Goal: Task Accomplishment & Management: Manage account settings

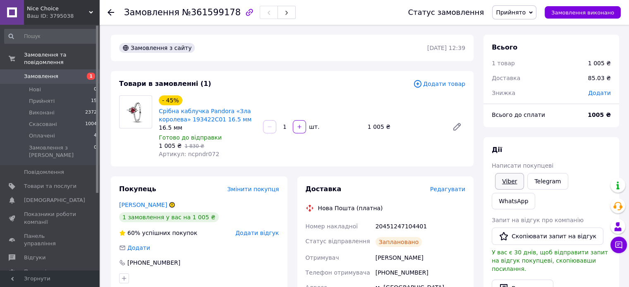
click at [514, 176] on link "Viber" at bounding box center [509, 181] width 29 height 17
click at [396, 223] on div "20451247104401" at bounding box center [420, 226] width 93 height 15
copy div "20451247104401"
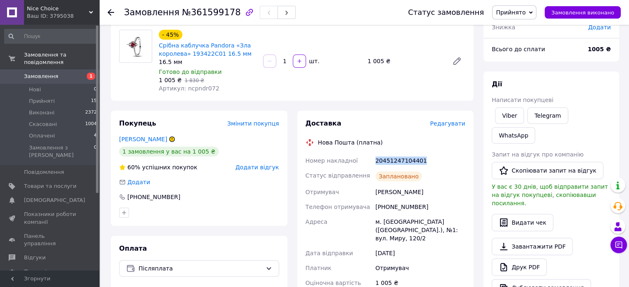
scroll to position [65, 0]
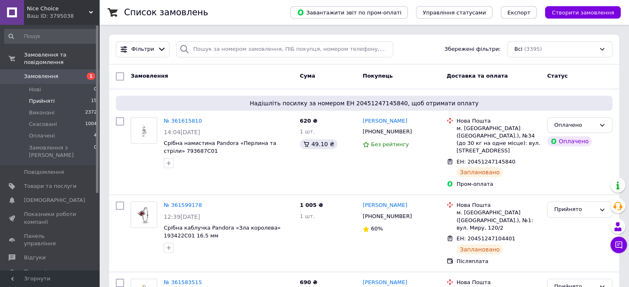
click at [48, 98] on span "Прийняті" at bounding box center [42, 101] width 26 height 7
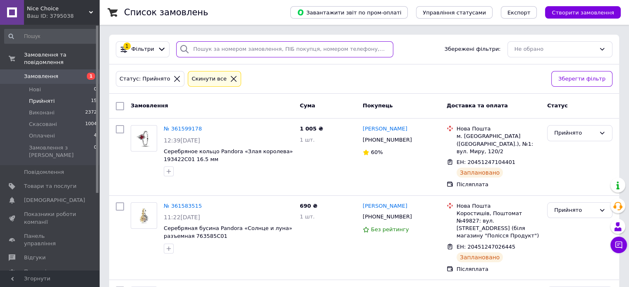
click at [235, 46] on input "search" at bounding box center [284, 49] width 217 height 16
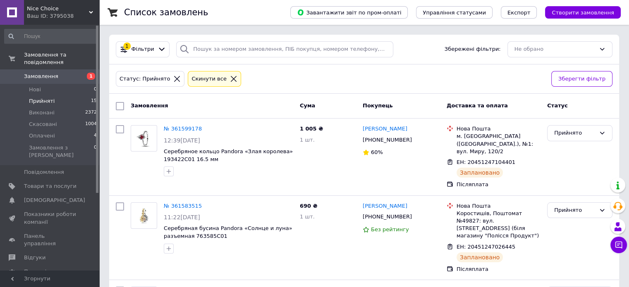
scroll to position [954, 0]
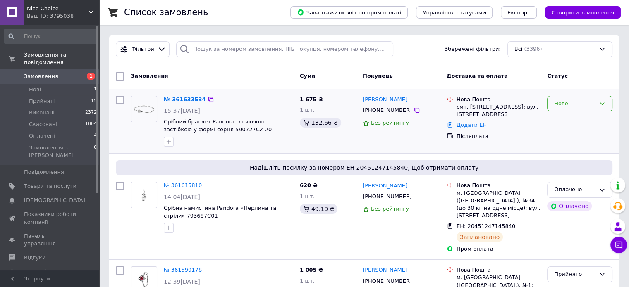
click at [569, 109] on div "Нове" at bounding box center [579, 104] width 65 height 16
click at [566, 125] on li "Прийнято" at bounding box center [579, 120] width 64 height 15
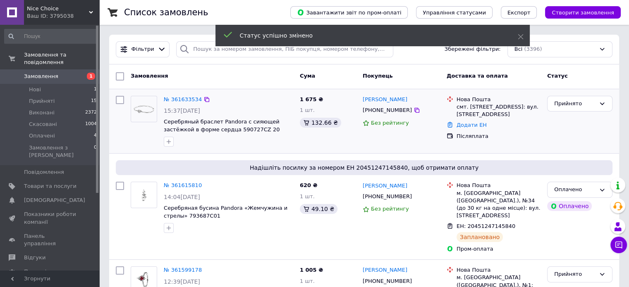
click at [182, 98] on link "№ 361633534" at bounding box center [183, 99] width 38 height 6
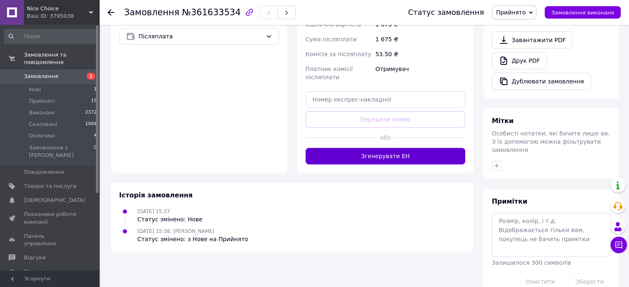
scroll to position [302, 0]
click at [376, 153] on button "Згенерувати ЕН" at bounding box center [386, 156] width 160 height 17
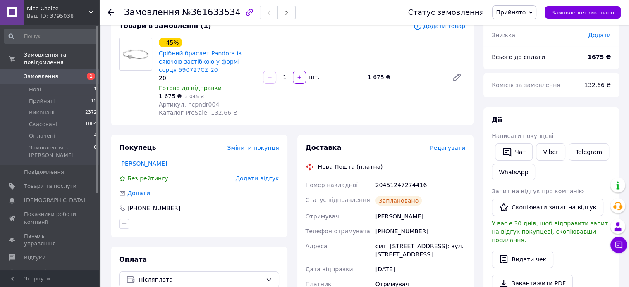
scroll to position [57, 0]
click at [554, 157] on link "Viber" at bounding box center [550, 152] width 29 height 17
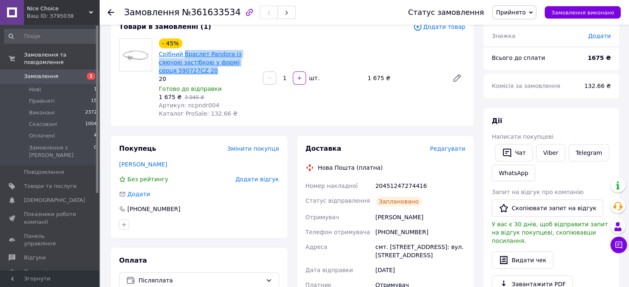
drag, startPoint x: 176, startPoint y: 69, endPoint x: 184, endPoint y: 56, distance: 15.0
click at [184, 56] on span "Срібний браслет Pandora із сяючою застібкою у формі серця 590727CZ 20" at bounding box center [208, 62] width 98 height 25
copy link "браслет Pandora із сяючою застібкою у формі серця 590727CZ 20"
click at [387, 184] on div "20451247274416" at bounding box center [420, 186] width 93 height 15
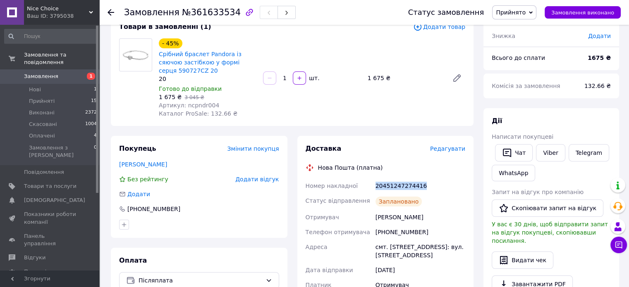
click at [387, 184] on div "20451247274416" at bounding box center [420, 186] width 93 height 15
copy div "20451247274416"
click at [540, 154] on link "Viber" at bounding box center [550, 152] width 29 height 17
copy div "20451247274416"
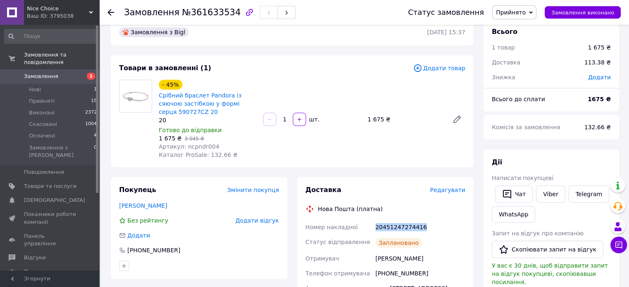
scroll to position [15, 0]
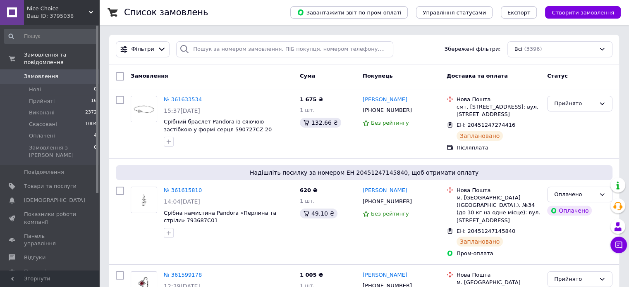
click at [33, 283] on span "Каталог ProSale" at bounding box center [46, 286] width 45 height 7
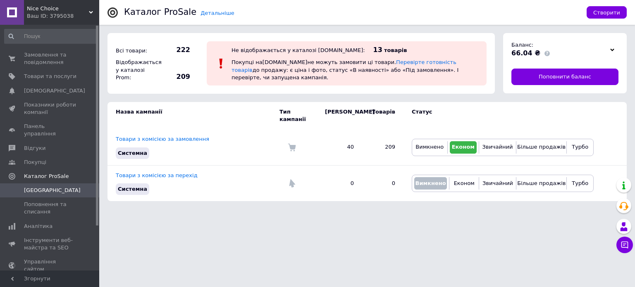
click at [613, 48] on div at bounding box center [612, 50] width 12 height 12
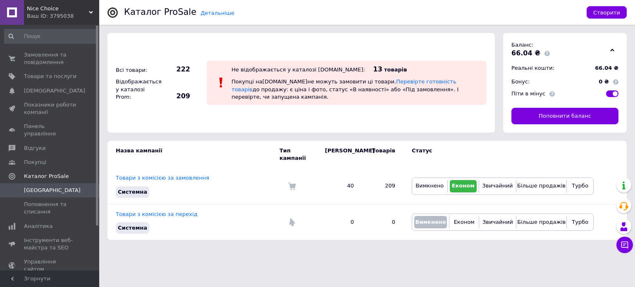
click at [614, 48] on div at bounding box center [612, 50] width 12 height 12
